Goal: Book appointment/travel/reservation

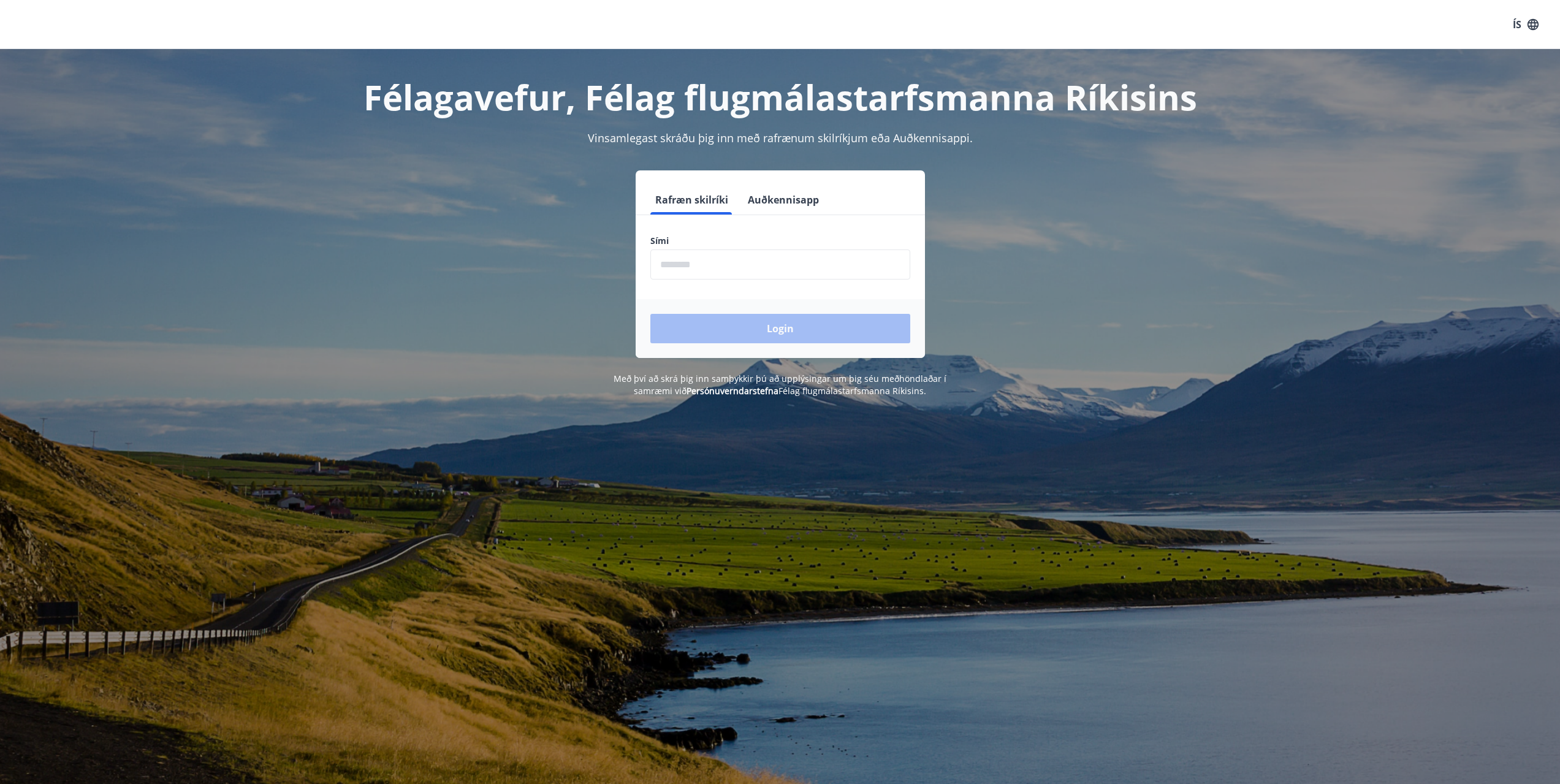
drag, startPoint x: 816, startPoint y: 286, endPoint x: 814, endPoint y: 270, distance: 16.1
click at [816, 286] on form "Rafræn skilríki Auðkennisapp Sími ​ Login" at bounding box center [780, 271] width 289 height 173
click at [814, 269] on input "phone" at bounding box center [780, 265] width 260 height 30
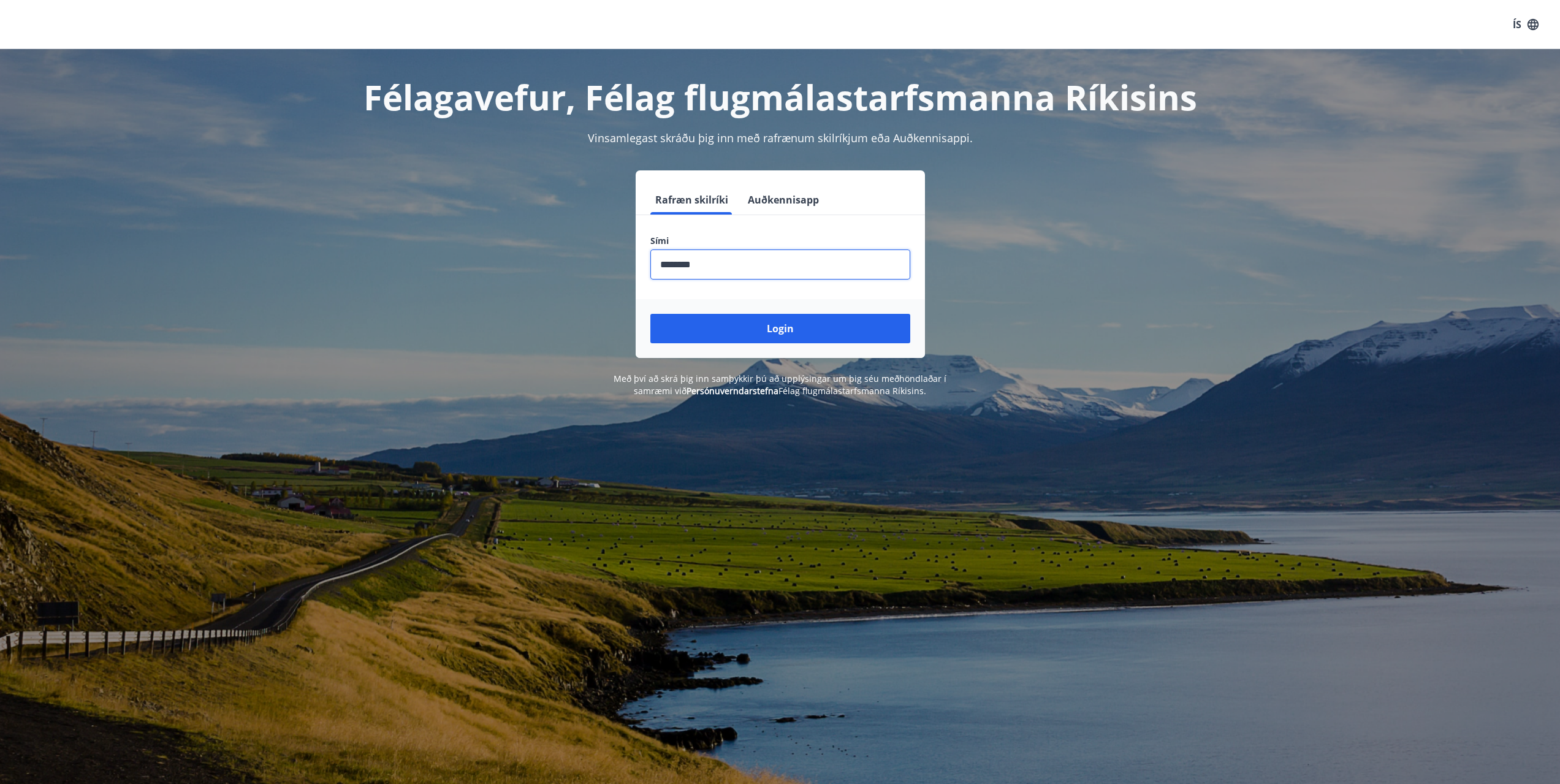
type input "********"
click at [650, 314] on button "Login" at bounding box center [780, 328] width 260 height 29
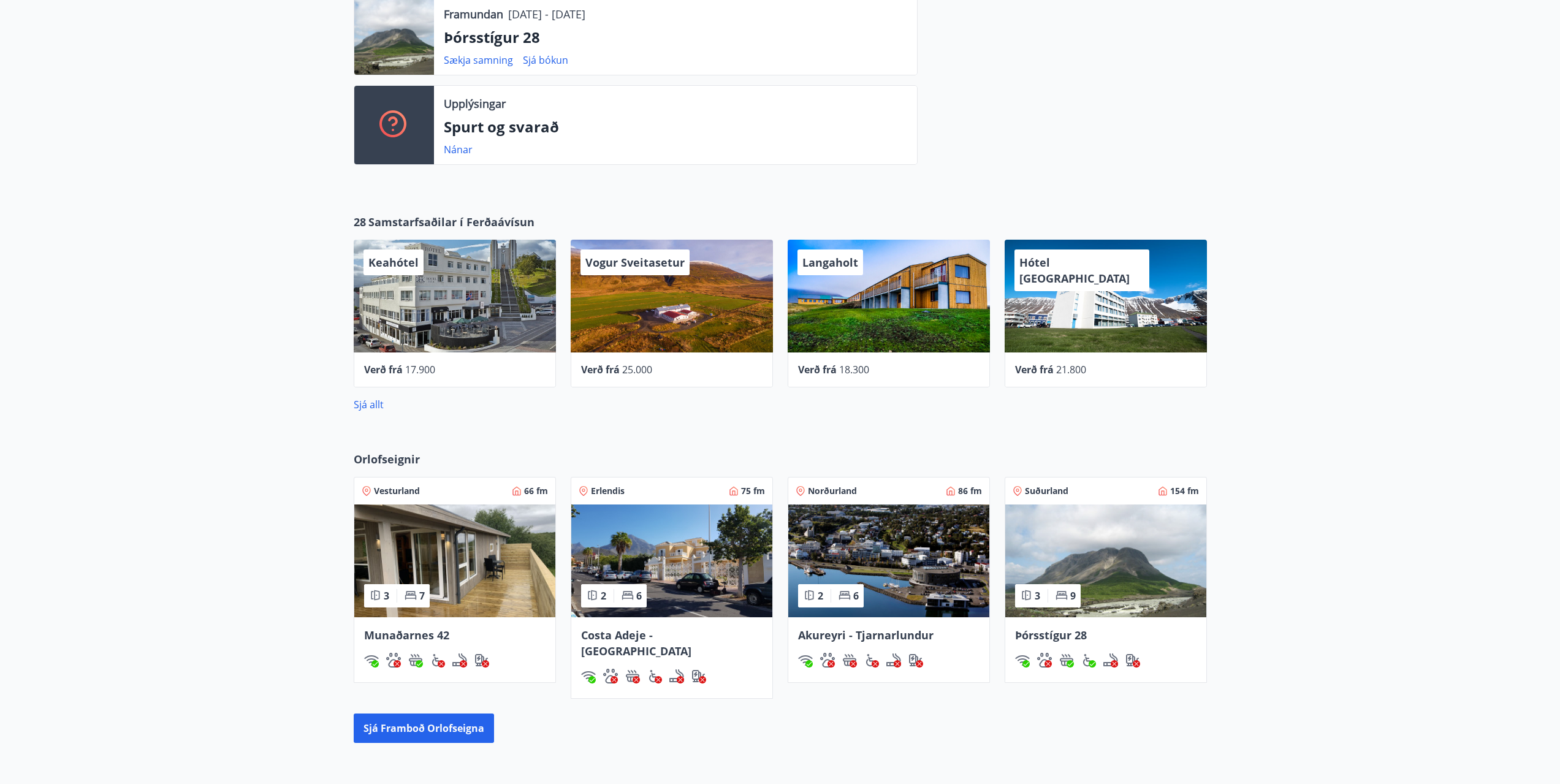
scroll to position [368, 0]
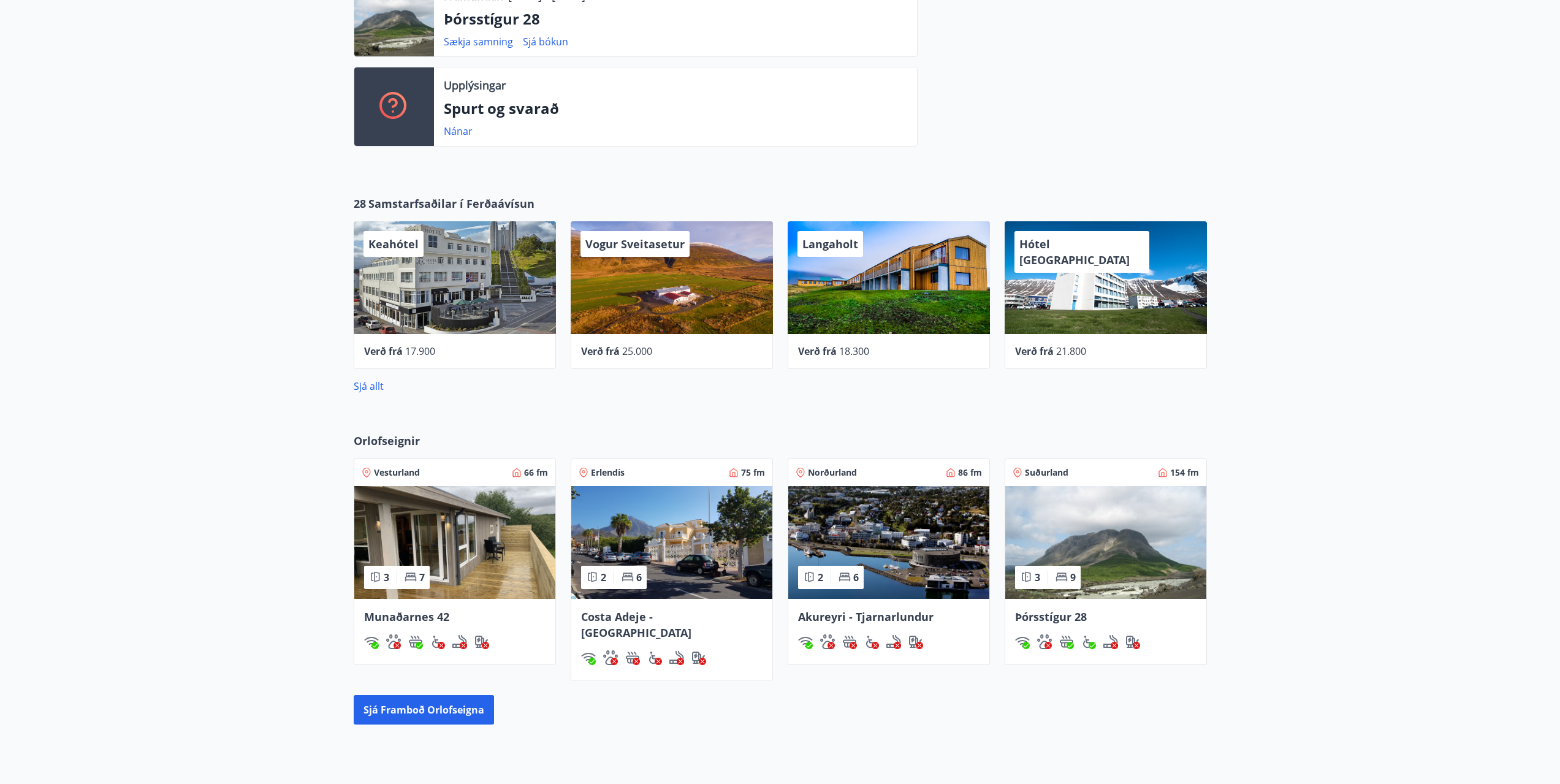
click at [1110, 527] on img at bounding box center [1105, 542] width 201 height 113
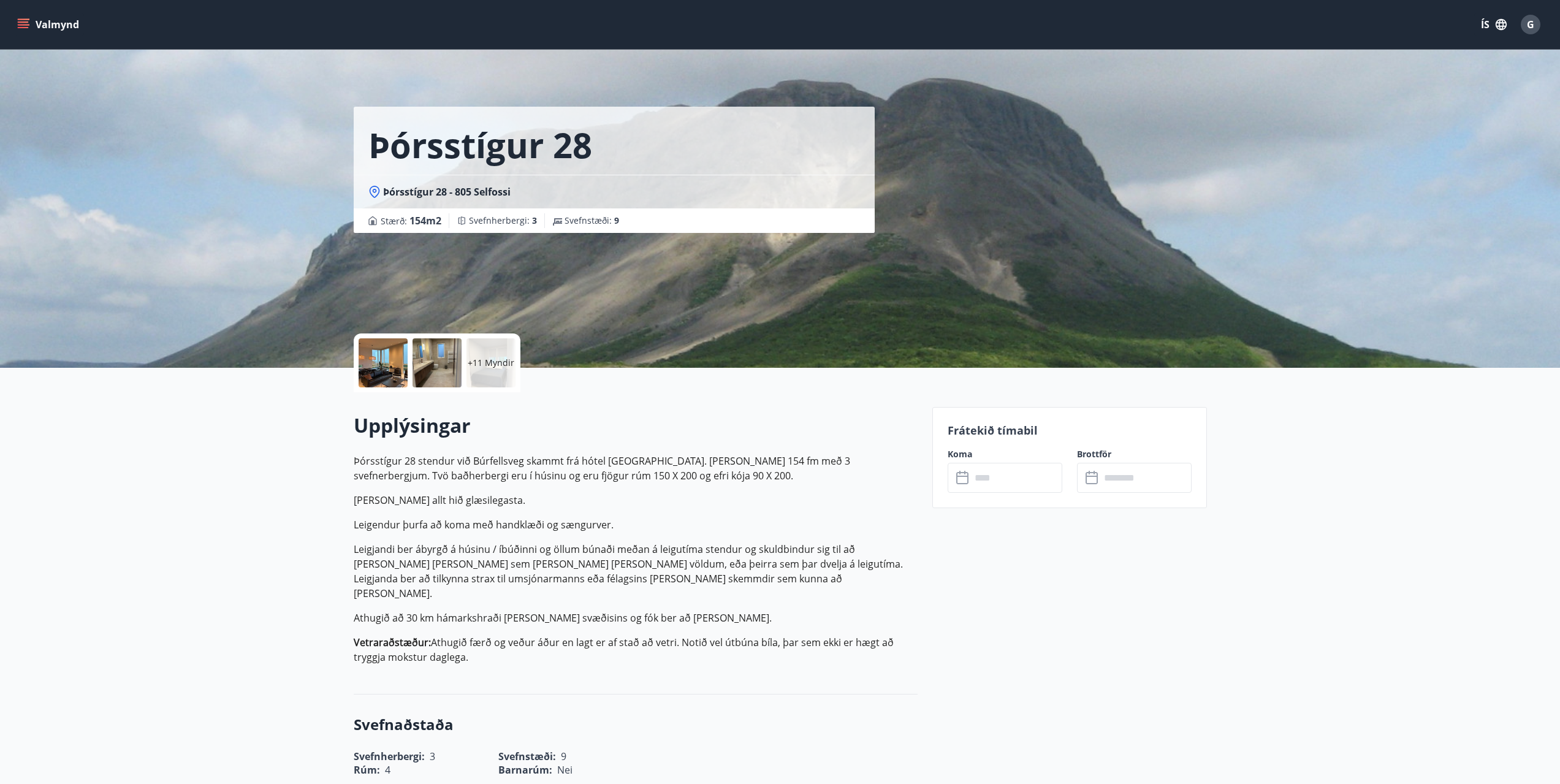
click at [1029, 477] on input "text" at bounding box center [1016, 478] width 91 height 30
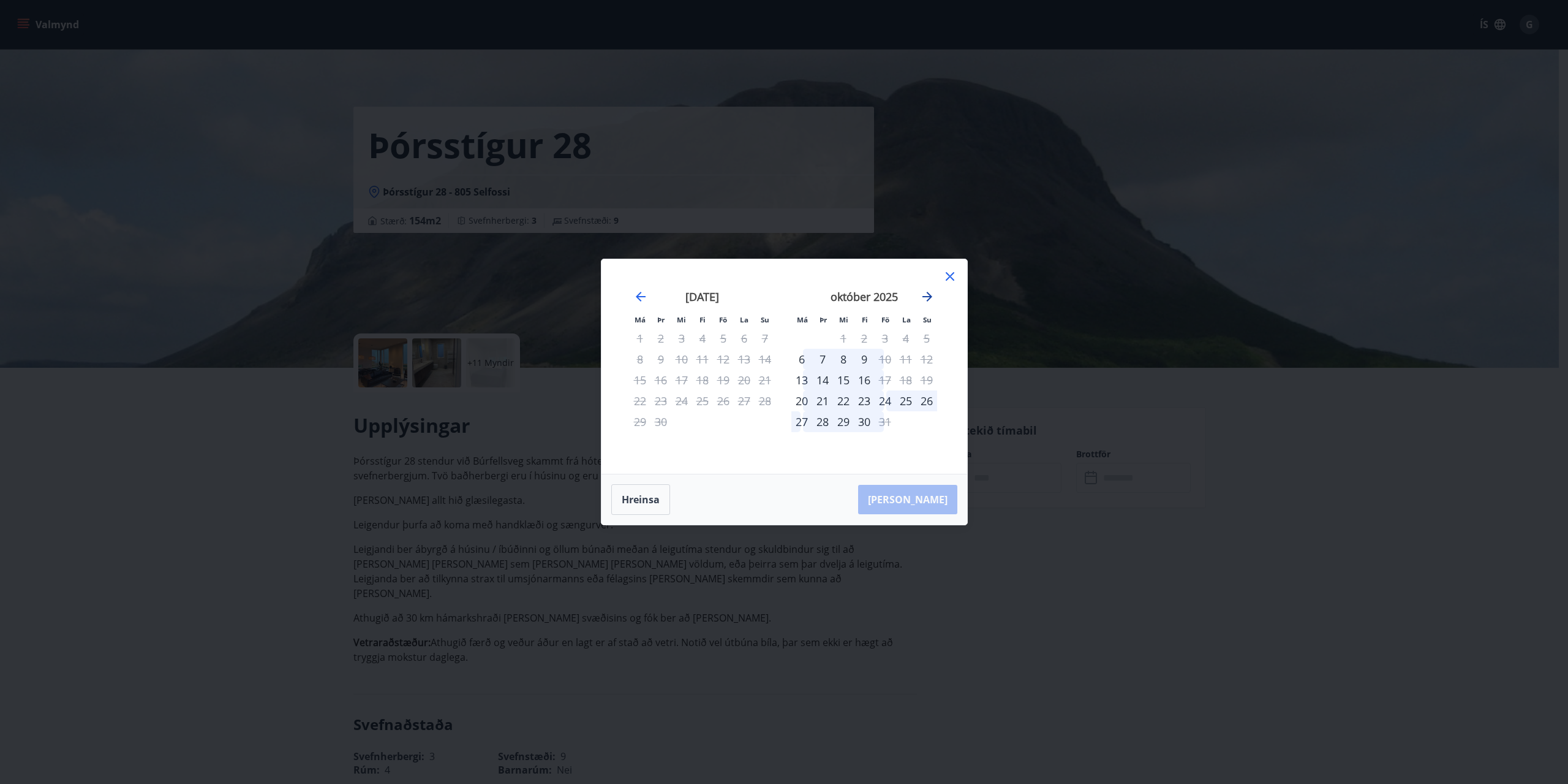
click at [933, 297] on icon "Move forward to switch to the next month." at bounding box center [927, 297] width 15 height 15
click at [930, 297] on icon "Move forward to switch to the next month." at bounding box center [927, 297] width 9 height 9
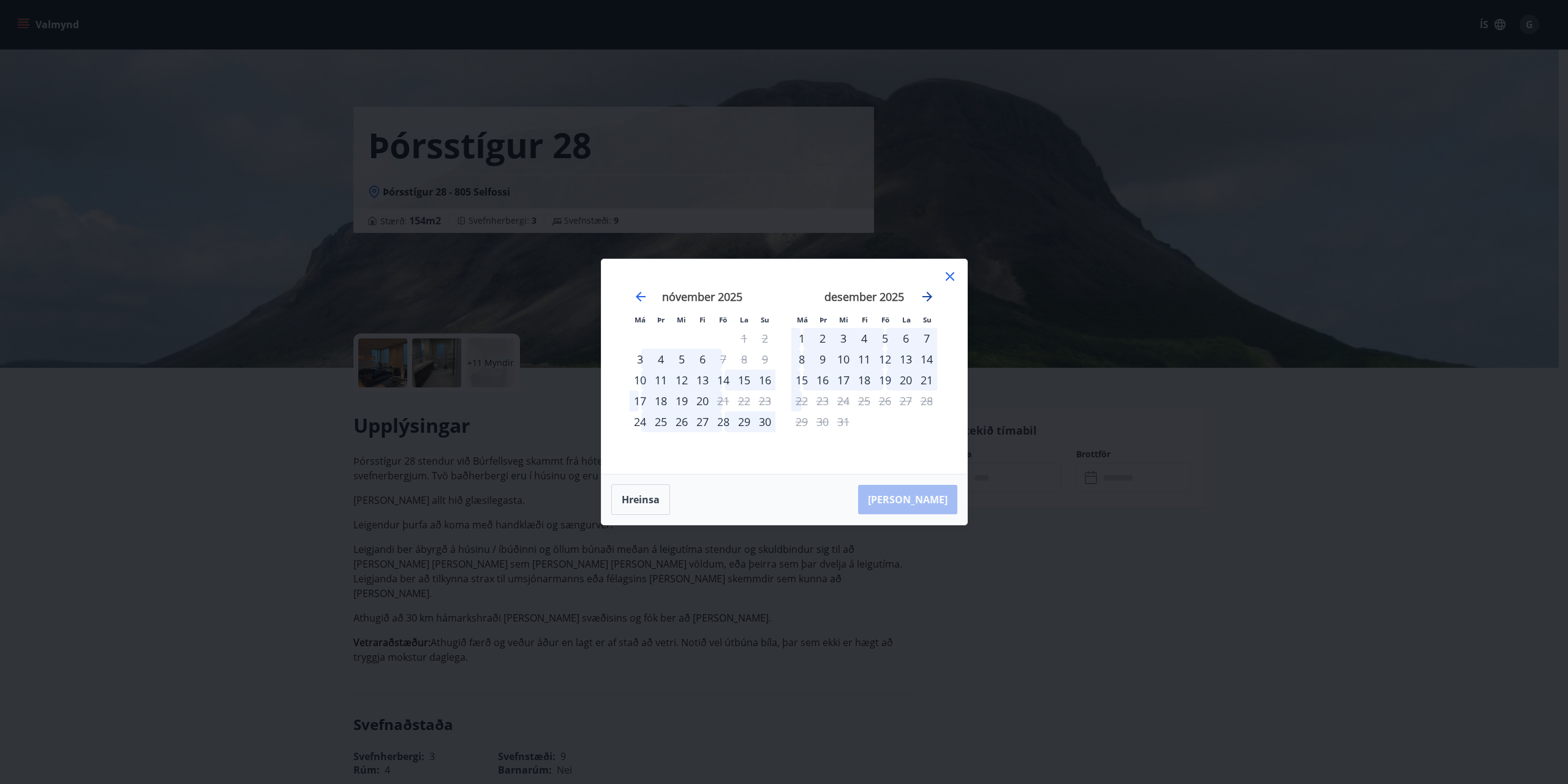
click at [930, 297] on icon "Move forward to switch to the next month." at bounding box center [927, 297] width 9 height 9
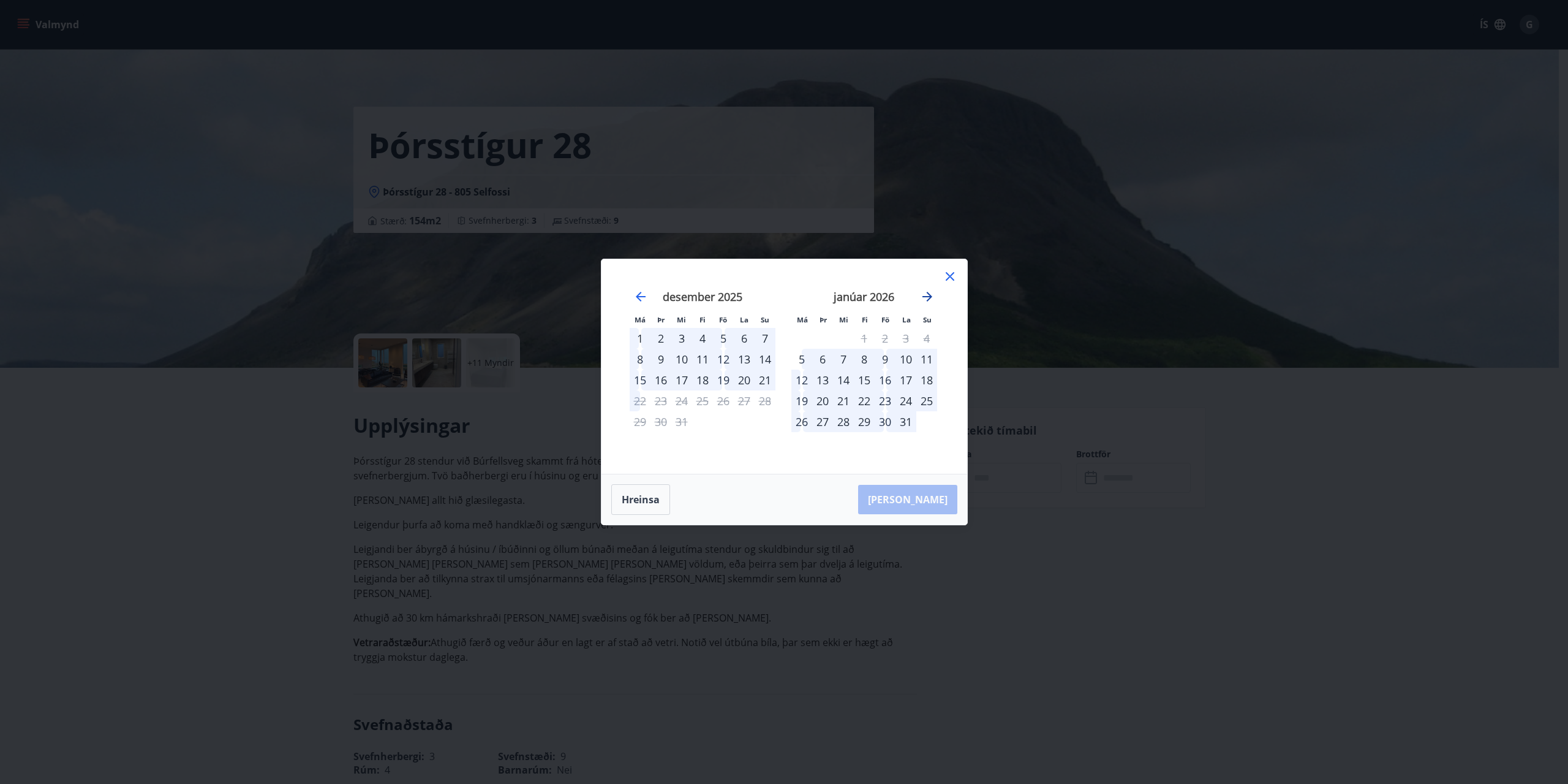
click at [930, 297] on icon "Move forward to switch to the next month." at bounding box center [927, 297] width 9 height 9
click at [929, 297] on icon "Move forward to switch to the next month." at bounding box center [927, 297] width 9 height 9
click at [950, 273] on icon at bounding box center [950, 276] width 15 height 15
